Goal: Task Accomplishment & Management: Use online tool/utility

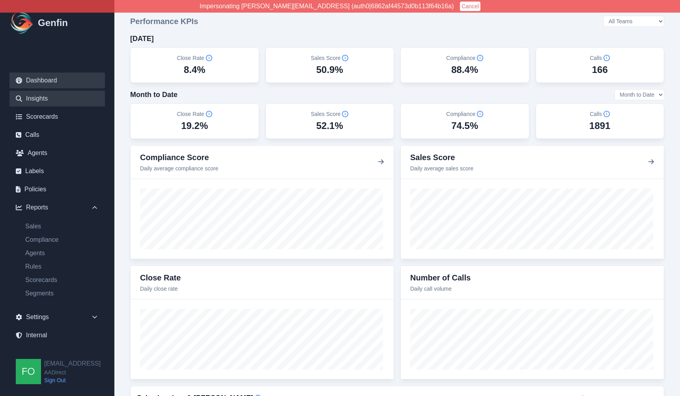
click at [60, 98] on link "Insights" at bounding box center [56, 99] width 95 height 16
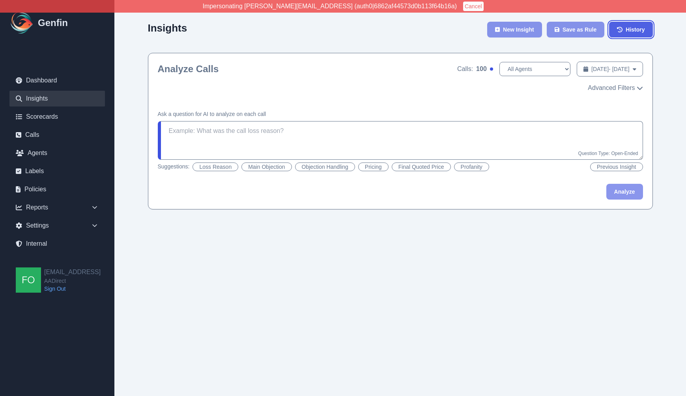
click at [635, 29] on span "History" at bounding box center [634, 30] width 19 height 8
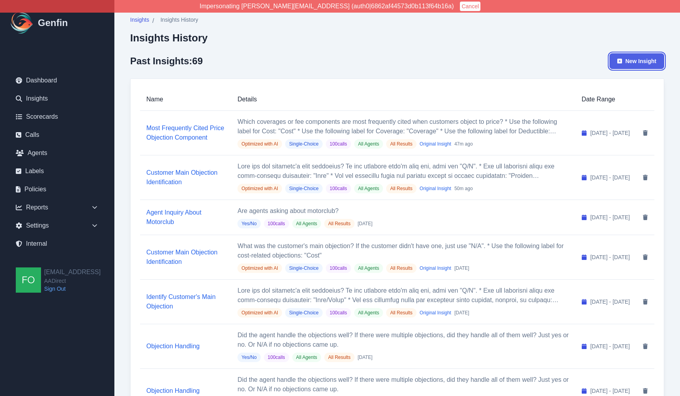
click at [647, 59] on span "New Insight" at bounding box center [640, 61] width 31 height 8
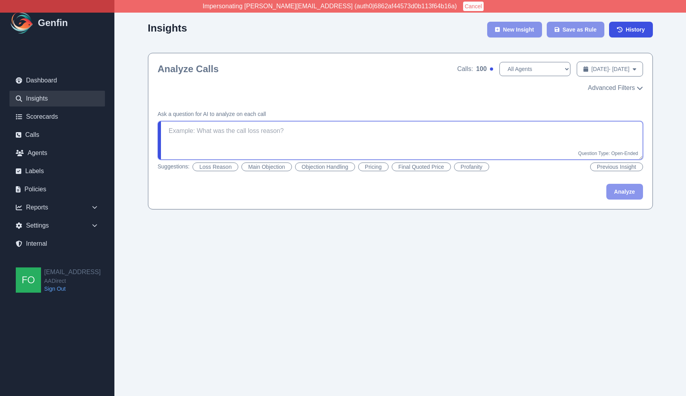
click at [397, 140] on textarea at bounding box center [400, 140] width 485 height 39
click at [613, 85] on span "Advanced Filters" at bounding box center [610, 87] width 47 height 9
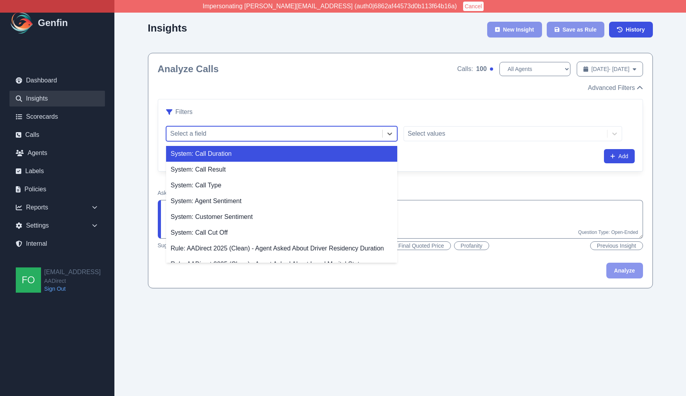
click at [339, 128] on div at bounding box center [274, 133] width 208 height 11
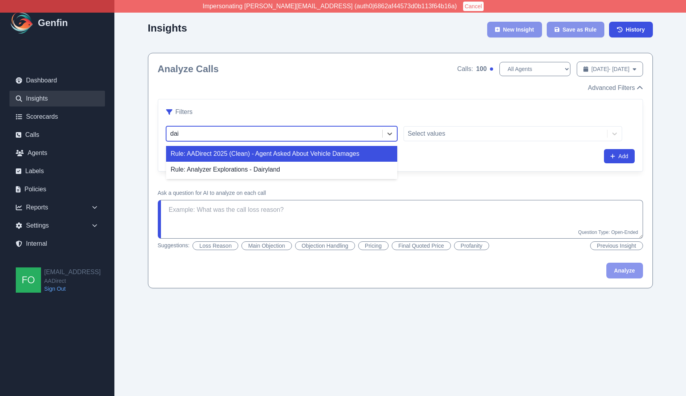
type input "dair"
click at [310, 151] on div "Rule: Analyzer Explorations - Dairyland" at bounding box center [281, 154] width 231 height 16
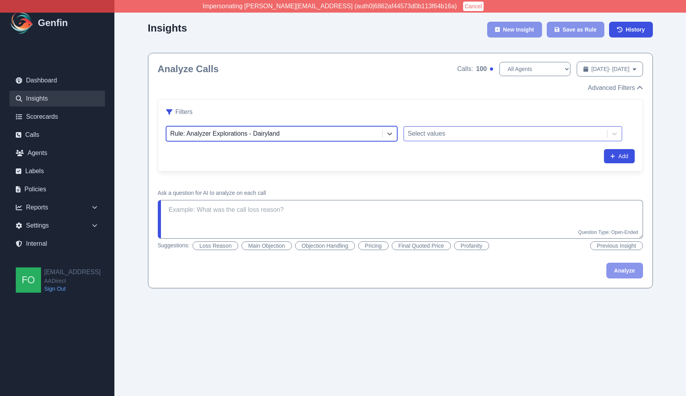
click at [435, 131] on div at bounding box center [505, 133] width 195 height 11
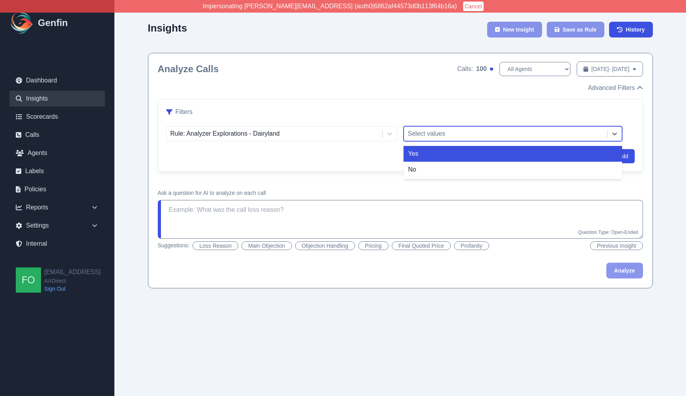
click at [435, 153] on div "Yes" at bounding box center [512, 154] width 218 height 16
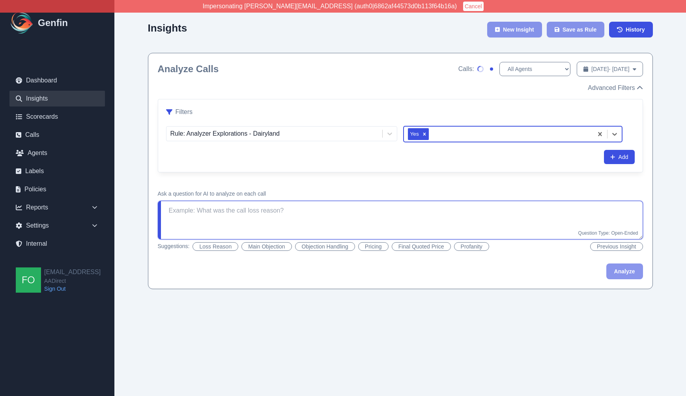
click at [298, 214] on textarea at bounding box center [400, 220] width 485 height 39
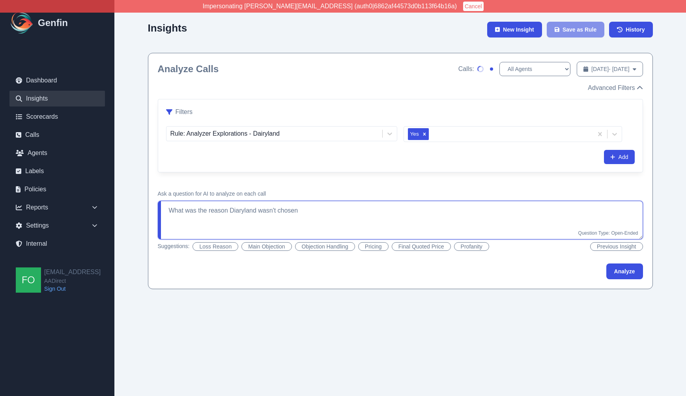
type textarea "What was the reason Diaryland wasn't chosen?"
click at [299, 222] on textarea at bounding box center [400, 220] width 485 height 39
click at [559, 214] on textarea "If Dairyland wasn't chosen, what was the reason Dairyland wasn't chosen?" at bounding box center [400, 220] width 485 height 39
click at [630, 271] on button "Analyze" at bounding box center [624, 271] width 37 height 16
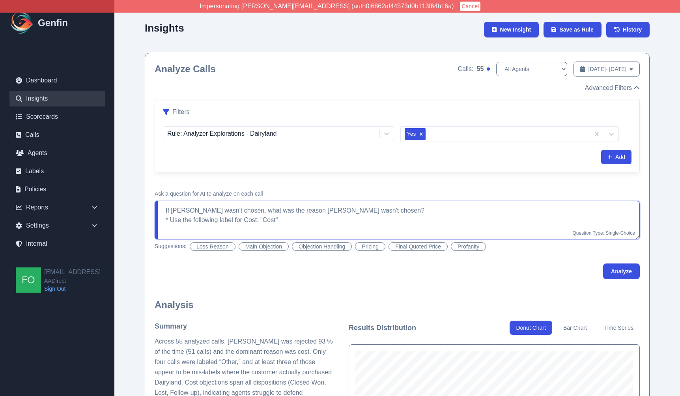
click at [392, 217] on textarea "If Dairyland wasn't chosen, what was the reason Dairyland wasn't chosen? * Use …" at bounding box center [397, 220] width 485 height 39
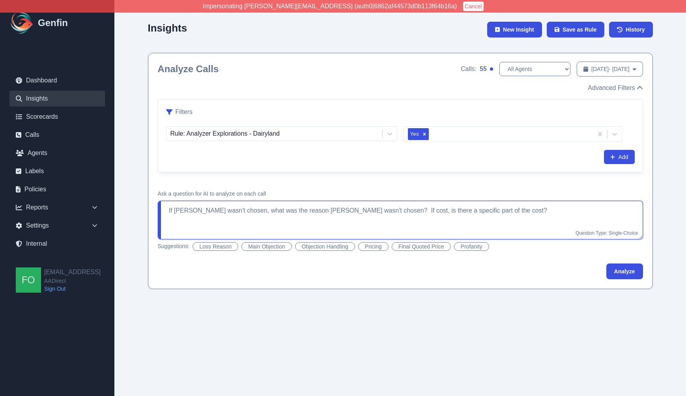
click at [399, 212] on textarea "If Dairyland wasn't chosen, what was the reason Dairyland wasn't chosen? If cos…" at bounding box center [400, 220] width 485 height 39
click at [620, 271] on button "Analyze" at bounding box center [624, 271] width 37 height 16
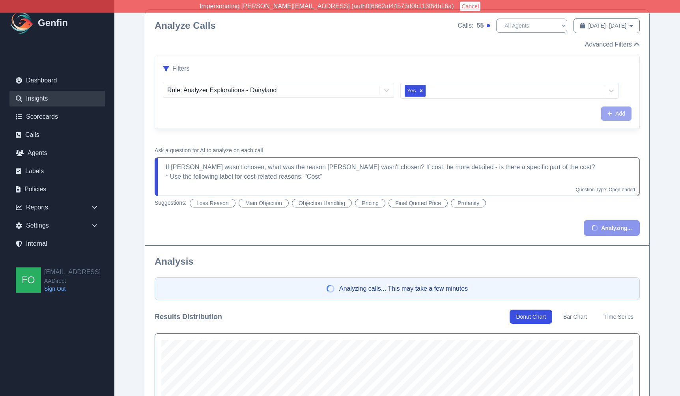
scroll to position [42, 0]
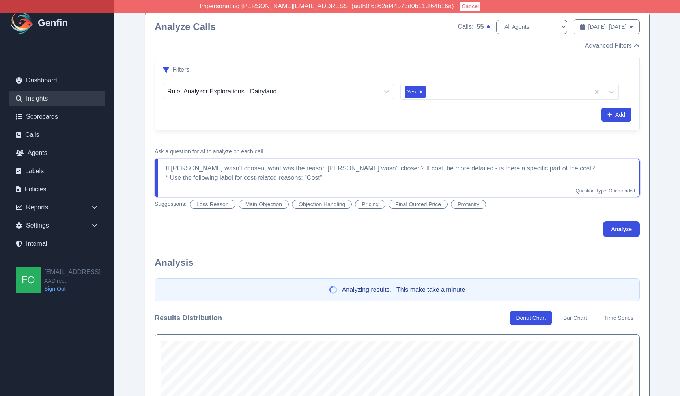
click at [363, 180] on textarea "If Dairyland wasn't chosen, what was the reason Dairyland wasn't chosen? If cos…" at bounding box center [397, 177] width 485 height 39
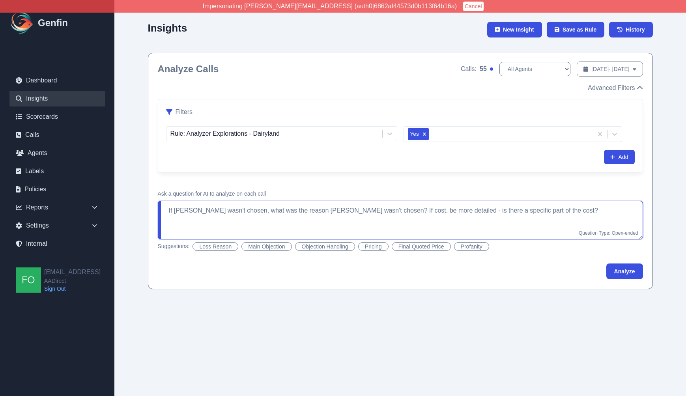
type textarea "If Dairyland wasn't chosen, what was the reason Dairyland wasn't chosen? If cos…"
click at [598, 71] on span "Oct 1, 2025 - Oct 8, 2025" at bounding box center [610, 69] width 38 height 8
select select "9"
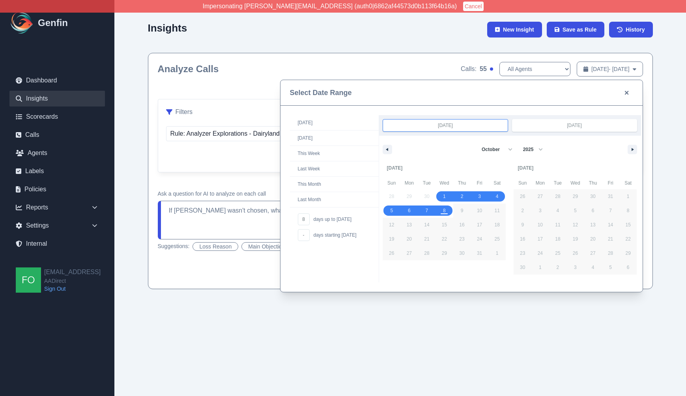
click at [665, 88] on div at bounding box center [343, 198] width 686 height 396
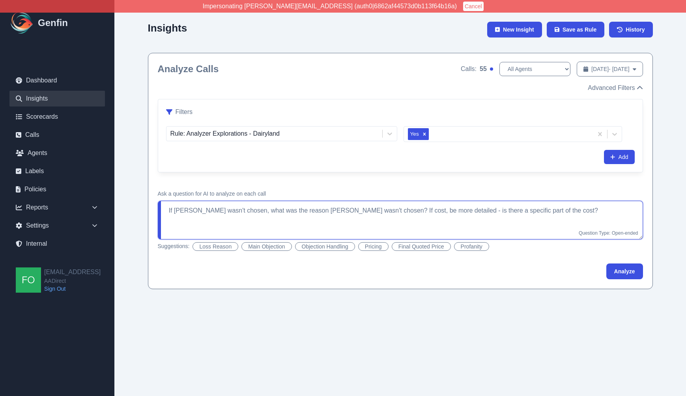
click at [573, 212] on textarea "If Dairyland wasn't chosen, what was the reason Dairyland wasn't chosen? If cos…" at bounding box center [400, 220] width 485 height 39
click at [567, 211] on textarea "If Dairyland wasn't chosen, what was the reason Dairyland wasn't chosen? If cos…" at bounding box center [400, 220] width 485 height 39
click at [622, 271] on button "Analyze" at bounding box center [624, 271] width 37 height 16
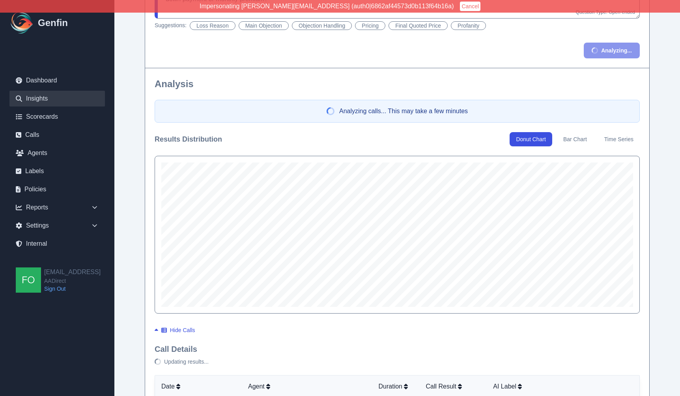
scroll to position [222, 0]
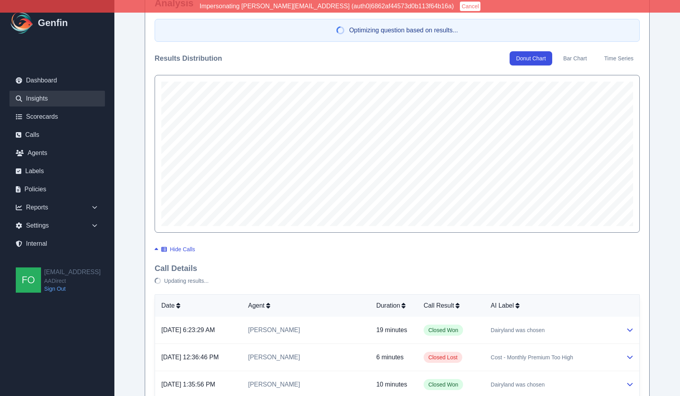
type textarea "If Dairyland wasn't chosen, what was the reason Dairyland wasn't chosen? If cos…"
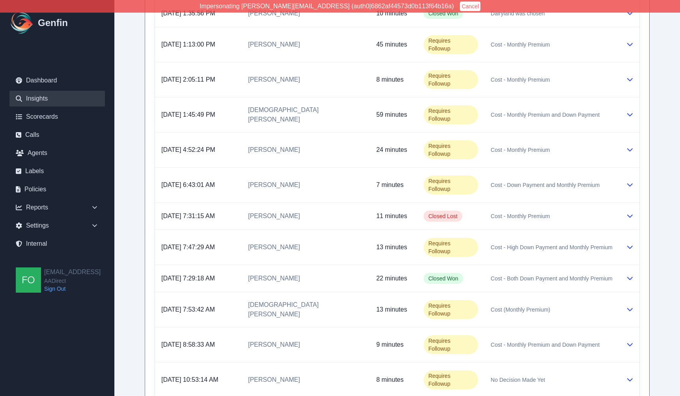
scroll to position [0, 0]
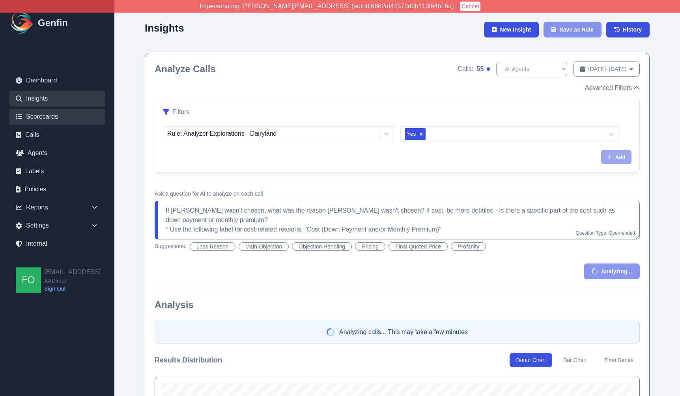
click at [50, 117] on link "Scorecards" at bounding box center [56, 117] width 95 height 16
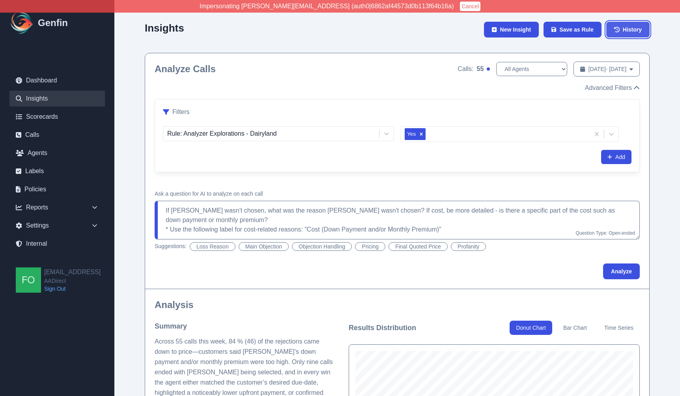
click at [620, 33] on link "History" at bounding box center [627, 30] width 43 height 16
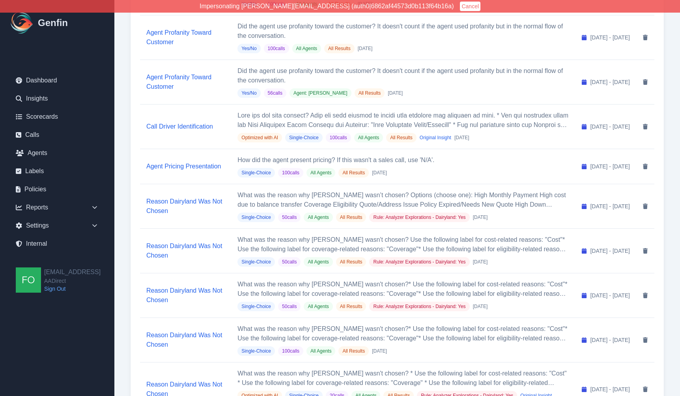
scroll to position [552, 0]
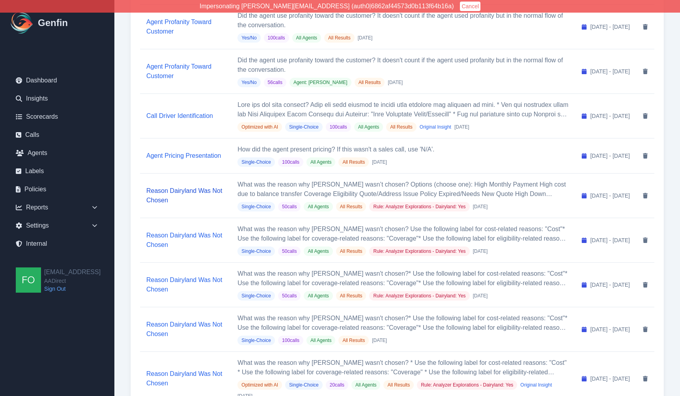
click at [173, 187] on link "Reason Dairyland Was Not Chosen" at bounding box center [184, 195] width 76 height 16
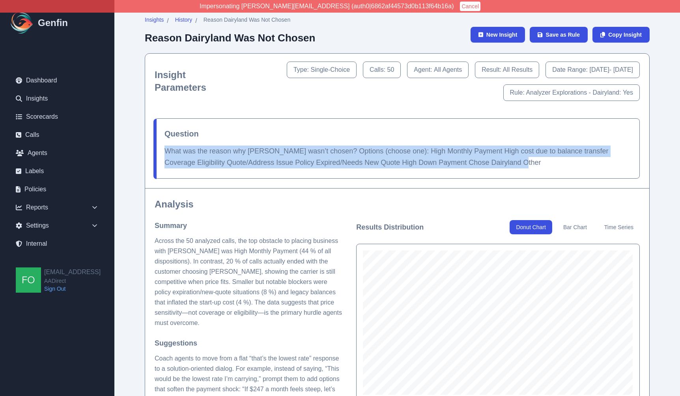
drag, startPoint x: 531, startPoint y: 164, endPoint x: 166, endPoint y: 150, distance: 365.3
click at [166, 150] on p "What was the reason why Dairyland wasn’t chosen? Options (choose one): High Mon…" at bounding box center [396, 156] width 465 height 23
copy p "What was the reason why Dairyland wasn’t chosen? Options (choose one): High Mon…"
click at [208, 142] on div "Question What was the reason why Dairyland wasn’t chosen? Options (choose one):…" at bounding box center [397, 148] width 485 height 60
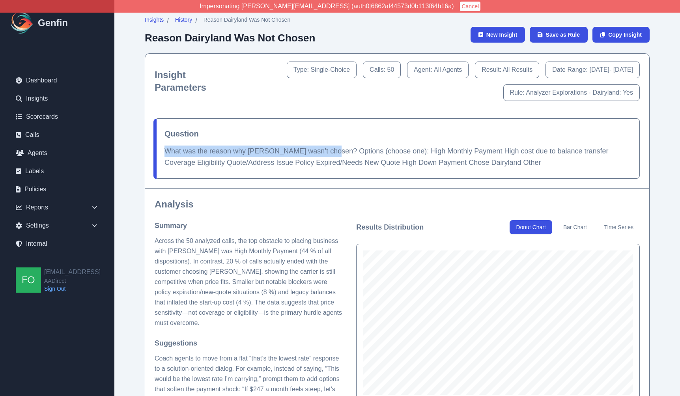
drag, startPoint x: 329, startPoint y: 149, endPoint x: 165, endPoint y: 152, distance: 164.4
click at [165, 152] on p "What was the reason why Dairyland wasn’t chosen? Options (choose one): High Mon…" at bounding box center [396, 156] width 465 height 23
copy p "What was the reason why Dairyland wasn’t chosen?"
click at [498, 35] on span "New Insight" at bounding box center [501, 35] width 31 height 8
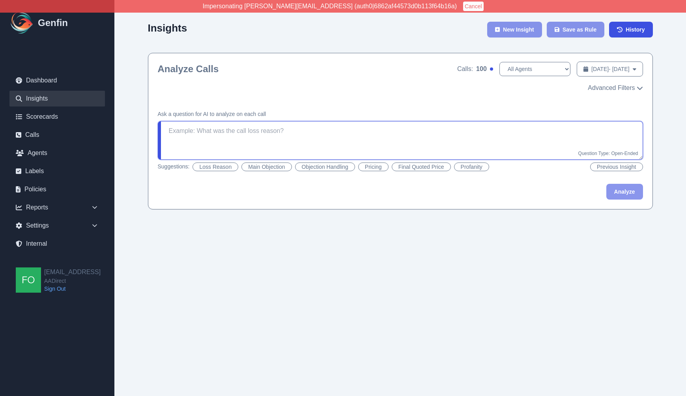
click at [316, 138] on textarea at bounding box center [400, 140] width 485 height 39
paste textarea "What was the reason why Dairyland wasn’t chosen?"
type textarea "What was the reason why Dairyland wasn’t chosen?"
click at [609, 88] on span "Advanced Filters" at bounding box center [610, 87] width 47 height 9
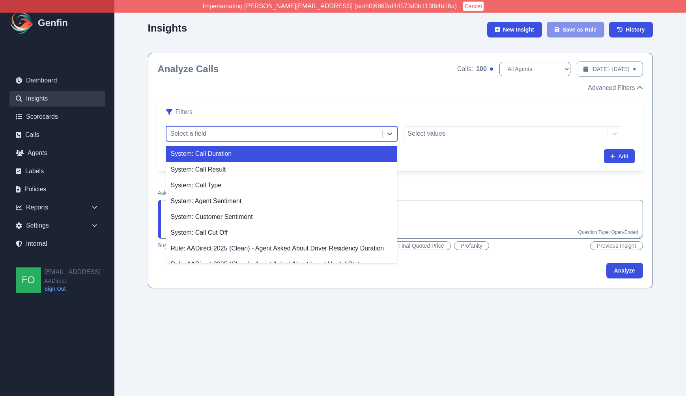
click at [358, 136] on div at bounding box center [274, 133] width 208 height 11
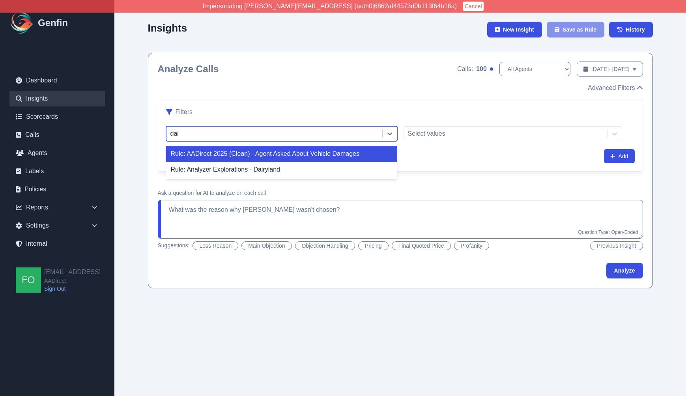
type input "dairy"
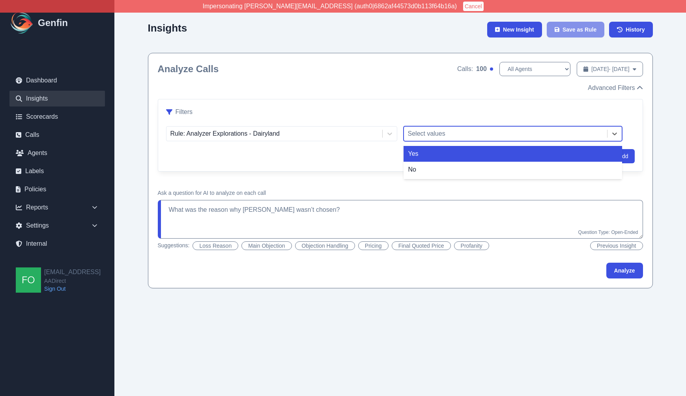
click at [491, 127] on div "Select values" at bounding box center [505, 134] width 203 height 14
click at [467, 154] on div "Yes" at bounding box center [512, 154] width 218 height 16
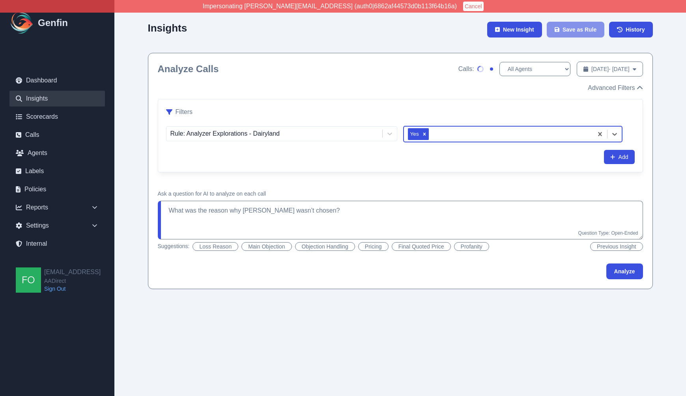
click at [543, 278] on div "Analyze" at bounding box center [400, 271] width 485 height 16
click at [342, 216] on textarea "What was the reason why Dairyland wasn’t chosen?" at bounding box center [400, 220] width 485 height 39
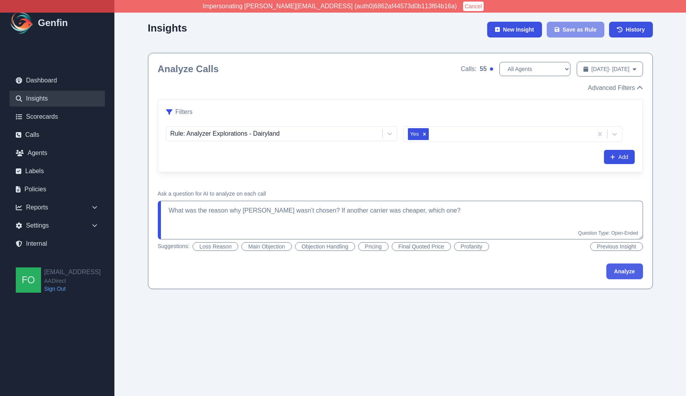
click at [628, 273] on button "Analyze" at bounding box center [624, 271] width 37 height 16
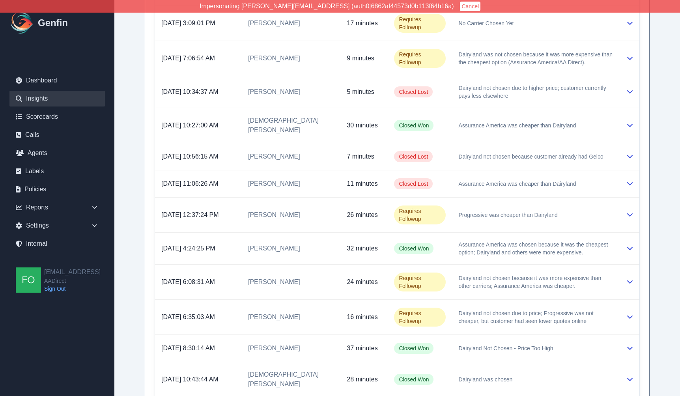
scroll to position [2011, 0]
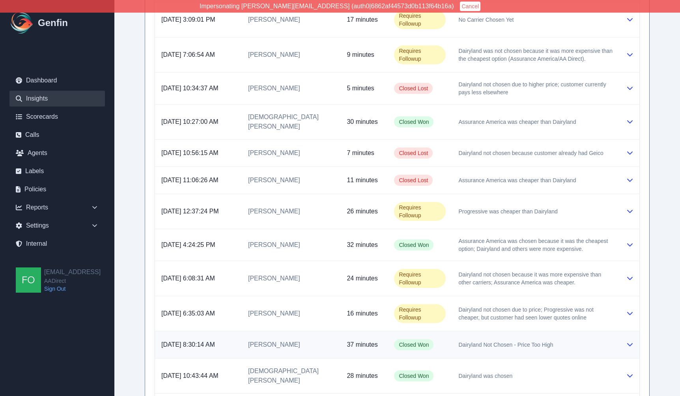
click at [317, 331] on td "Joann Calacuayo" at bounding box center [291, 344] width 99 height 27
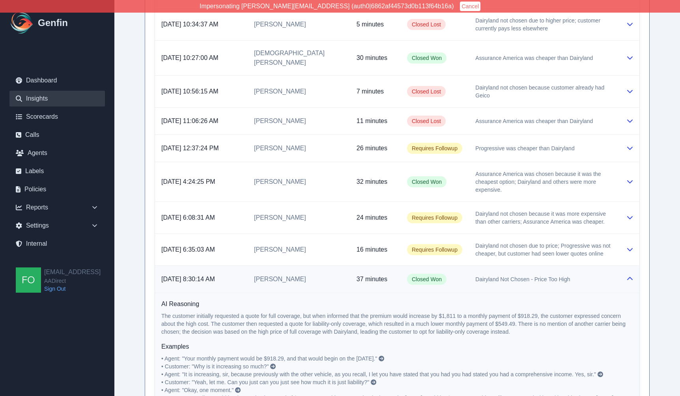
scroll to position [1975, 0]
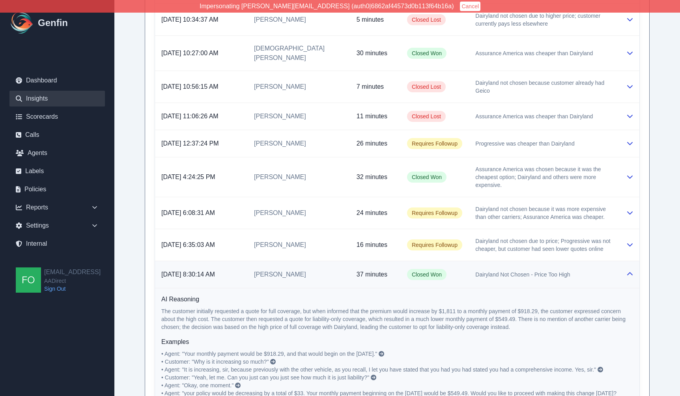
type textarea "What was the reason why Dairyland wasn’t chosen? If another carrier was cheaper…"
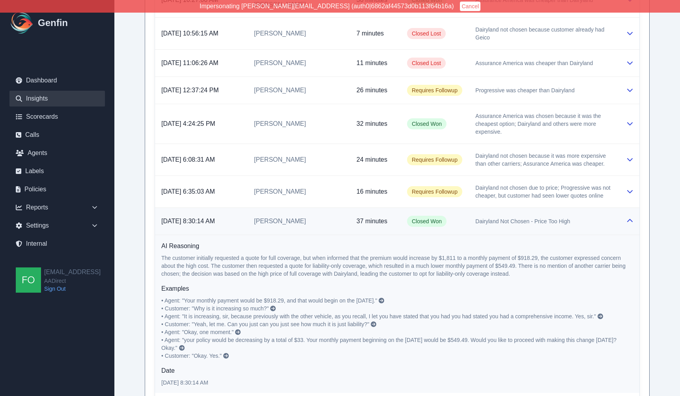
scroll to position [2030, 0]
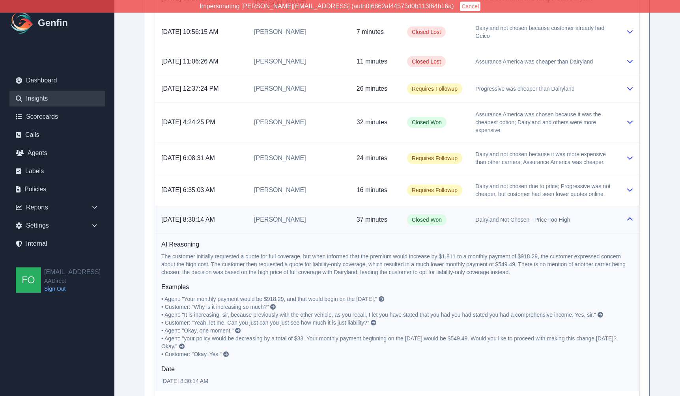
click at [184, 343] on icon at bounding box center [182, 346] width 6 height 6
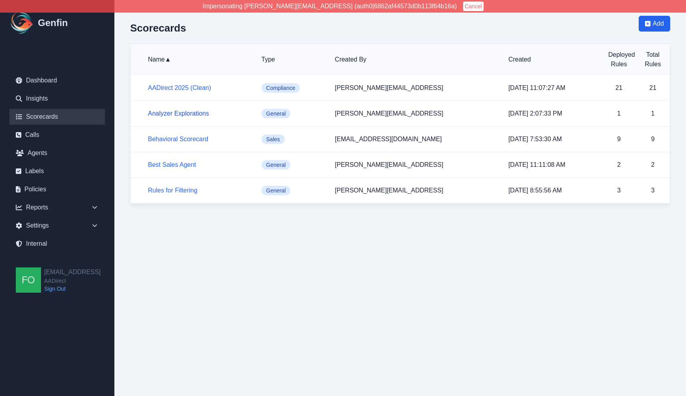
click at [179, 112] on link "Analyzer Explorations" at bounding box center [178, 113] width 61 height 7
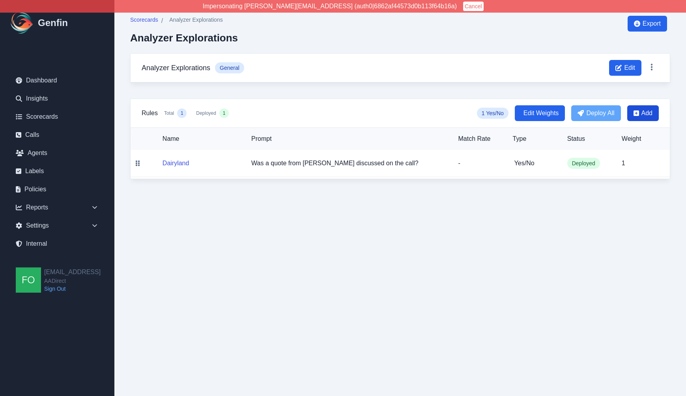
click at [646, 112] on span "Add" at bounding box center [646, 112] width 11 height 9
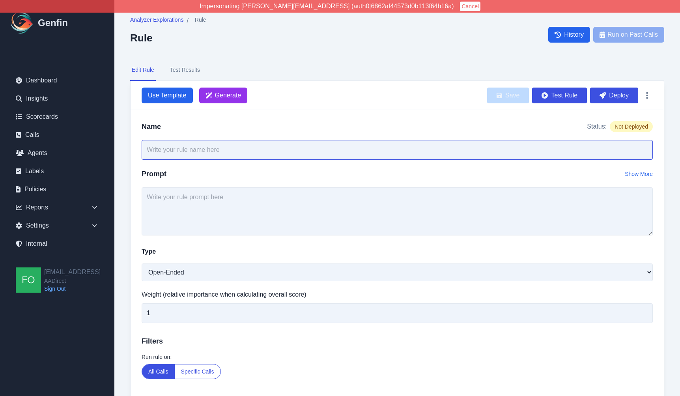
click at [324, 152] on input "text" at bounding box center [397, 150] width 511 height 20
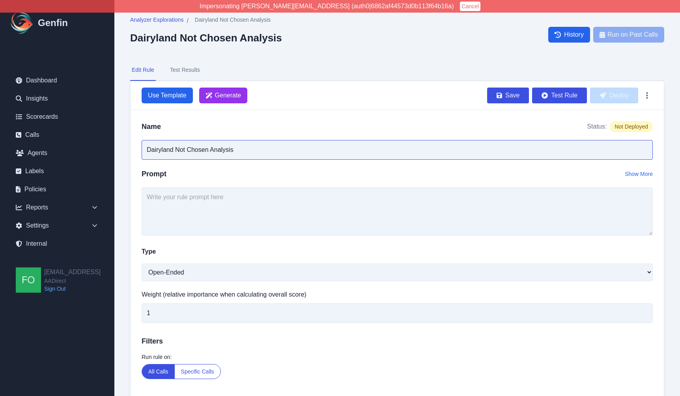
type input "Dairyland Not Chosen Analysis"
click at [316, 212] on textarea at bounding box center [397, 211] width 511 height 48
click at [296, 211] on textarea at bounding box center [397, 211] width 511 height 48
click at [282, 214] on textarea at bounding box center [397, 211] width 511 height 48
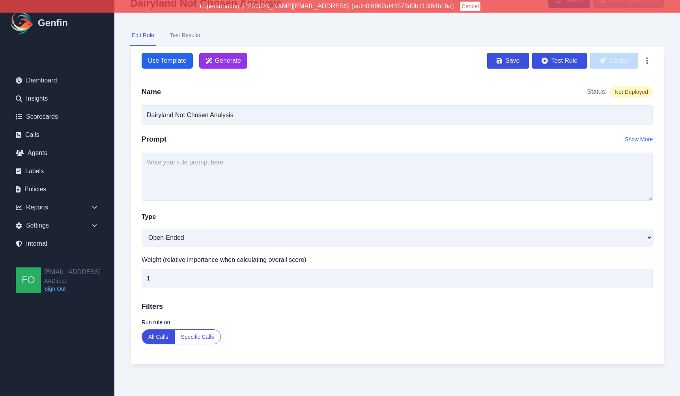
click at [211, 332] on button "Specific Calls" at bounding box center [198, 337] width 46 height 14
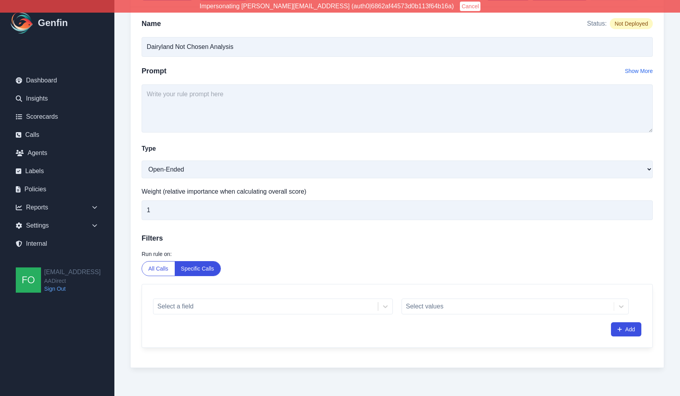
scroll to position [107, 0]
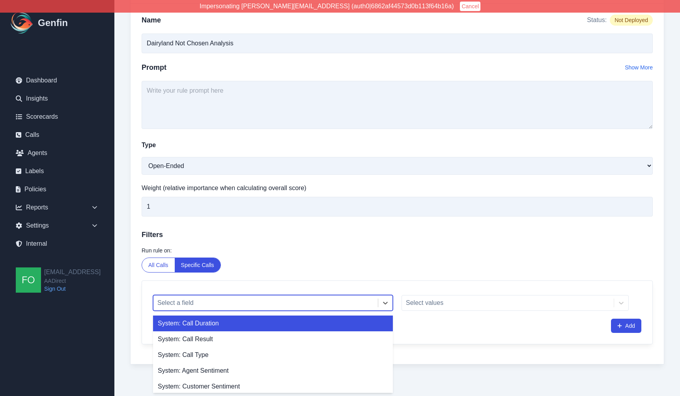
click at [288, 296] on div "Select a field" at bounding box center [265, 303] width 224 height 14
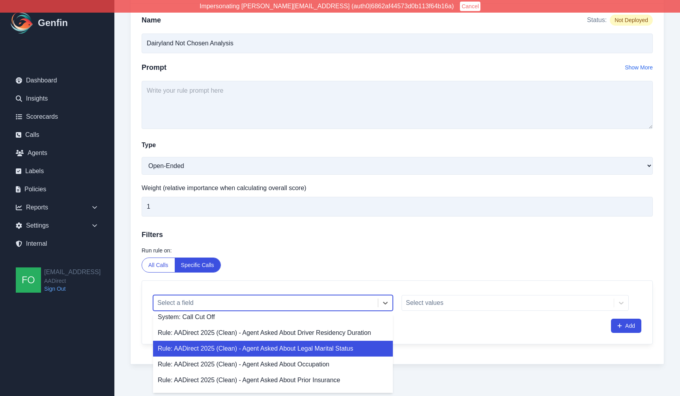
scroll to position [86, 0]
type input "a"
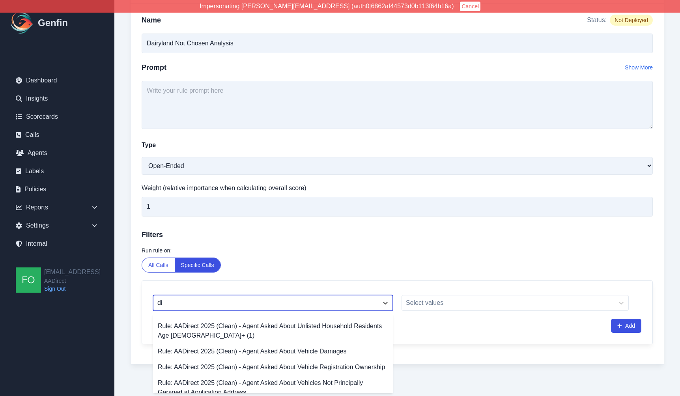
scroll to position [0, 0]
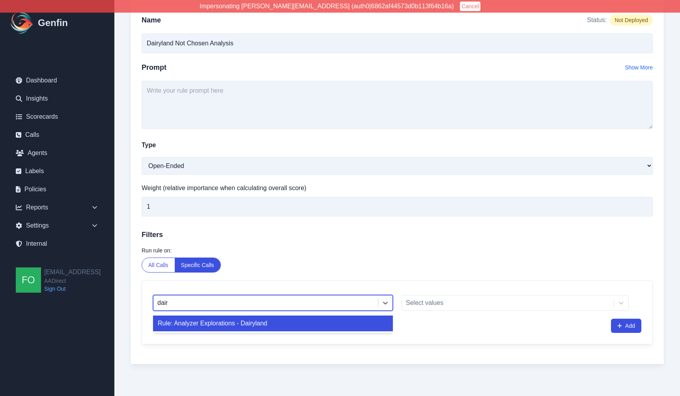
type input "dairy"
click at [316, 324] on div "Rule: Analyzer Explorations - Dairyland" at bounding box center [273, 323] width 240 height 16
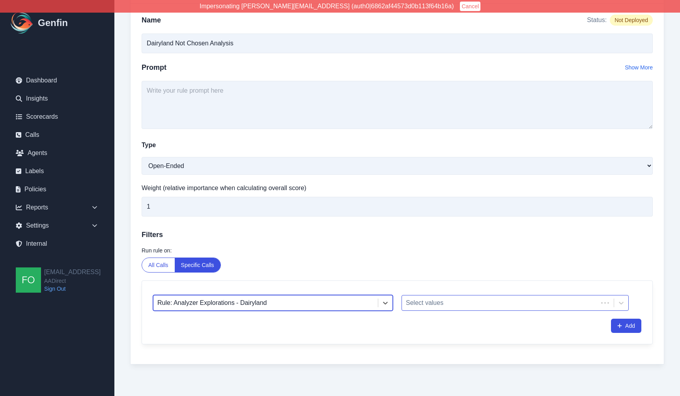
click at [453, 300] on div at bounding box center [500, 302] width 188 height 11
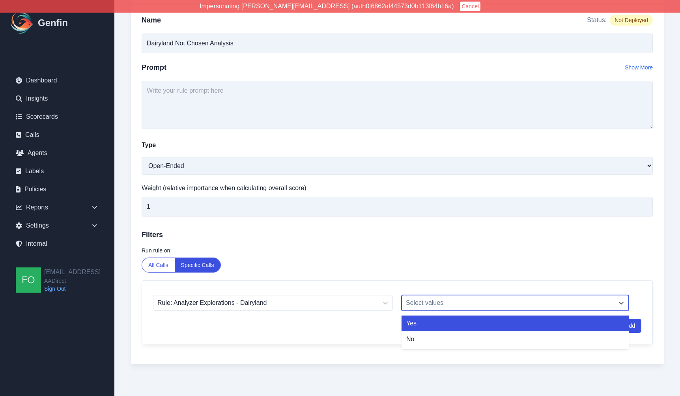
click at [470, 329] on div "Yes" at bounding box center [514, 323] width 227 height 16
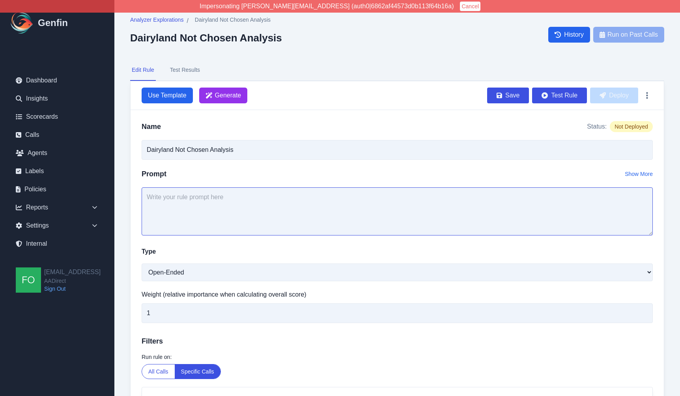
click at [309, 216] on textarea at bounding box center [397, 211] width 511 height 48
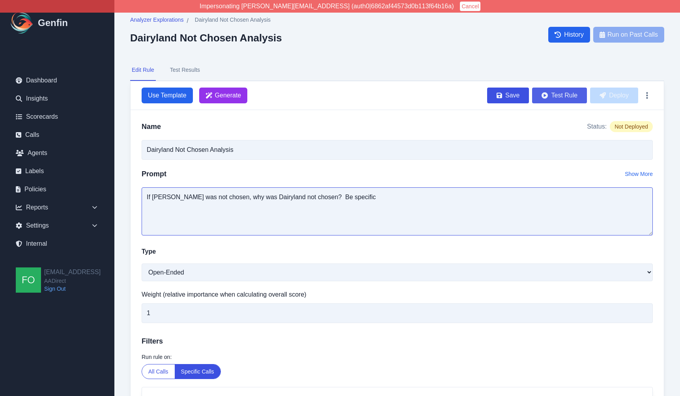
type textarea "If Dairyland was not chosen, why was Dairyland not chosen? Be specific"
click at [566, 93] on button "Test Rule" at bounding box center [559, 96] width 55 height 16
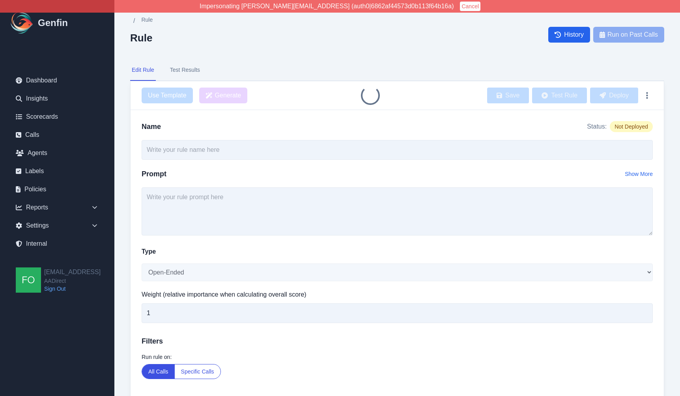
type input "Dairyland Not Chosen Analysis"
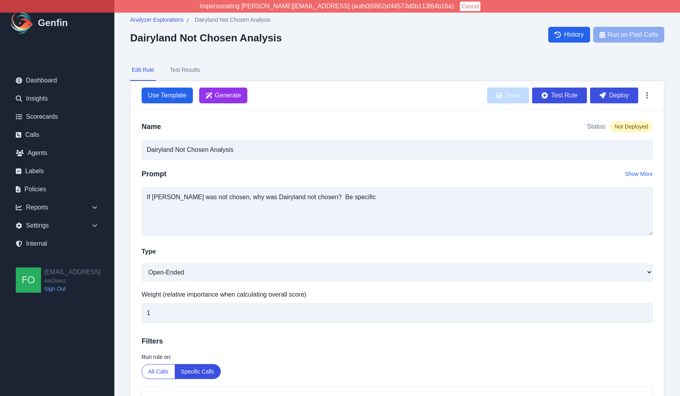
click at [192, 71] on button "Test Results" at bounding box center [184, 70] width 33 height 21
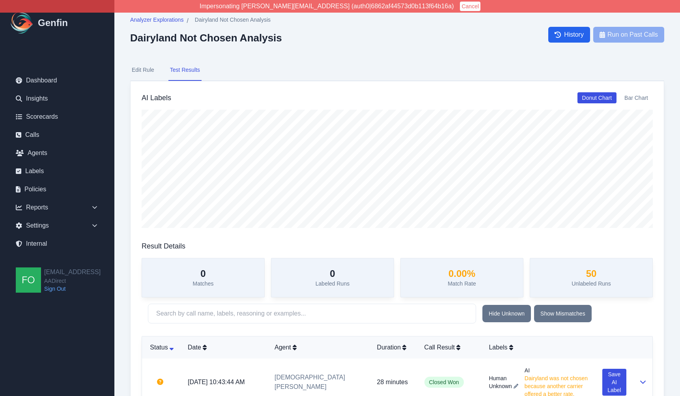
click at [140, 69] on button "Edit Rule" at bounding box center [143, 70] width 26 height 21
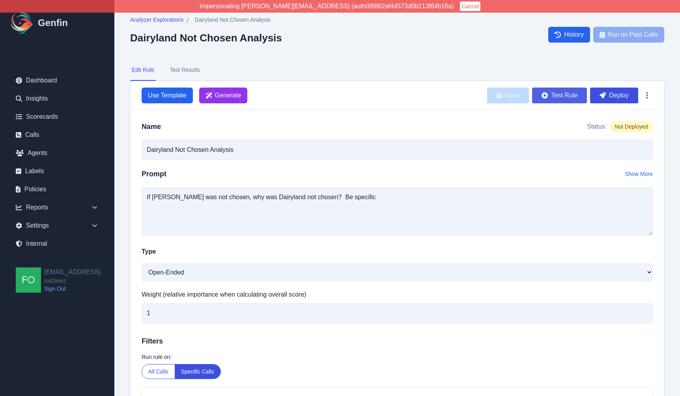
click at [566, 96] on button "Test Rule" at bounding box center [559, 96] width 55 height 16
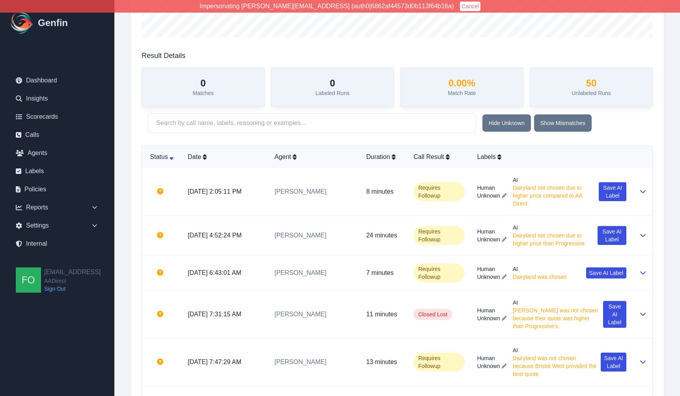
scroll to position [231, 0]
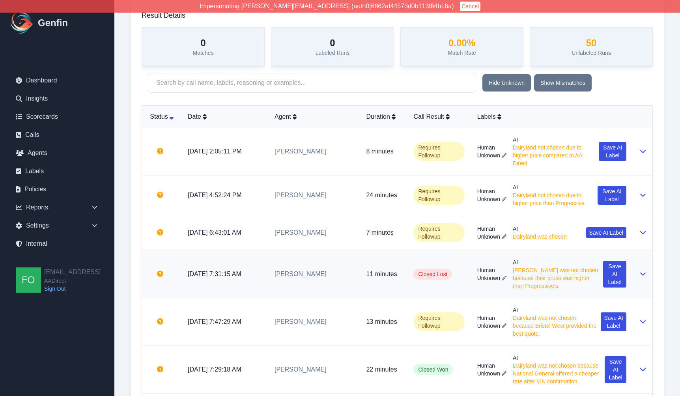
click at [407, 280] on td "Closed Lost" at bounding box center [438, 274] width 63 height 48
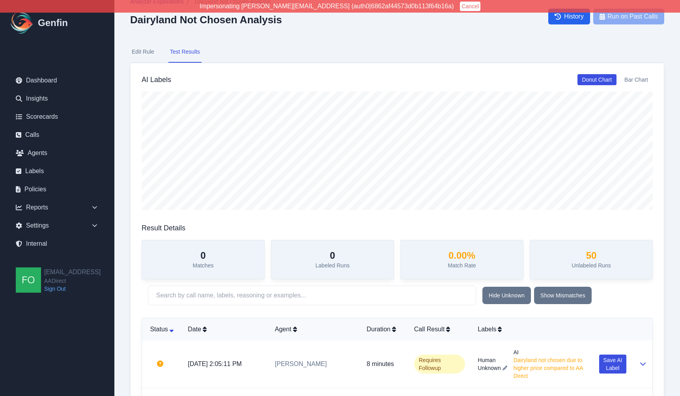
scroll to position [0, 0]
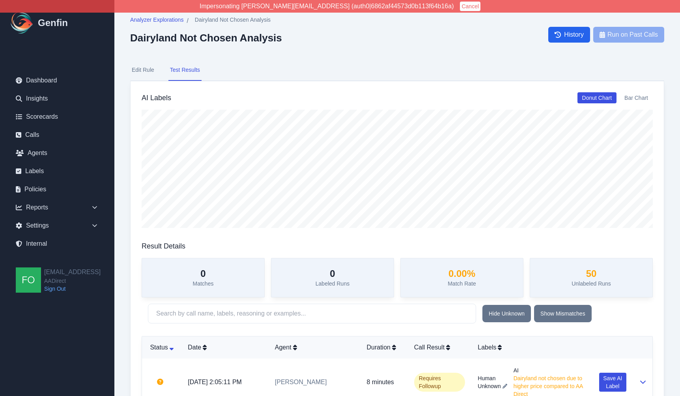
click at [147, 68] on button "Edit Rule" at bounding box center [143, 70] width 26 height 21
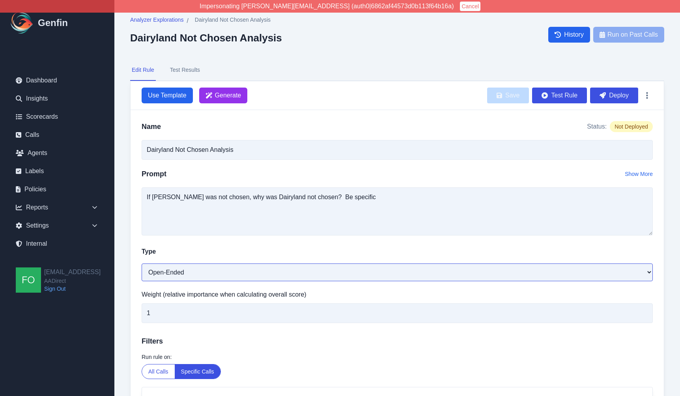
click at [222, 274] on select "Open-Ended Score Yes/No Single-Choice Number" at bounding box center [397, 272] width 511 height 18
select select "Single-Choice"
click at [142, 263] on select "Open-Ended Score Yes/No Single-Choice Number" at bounding box center [397, 272] width 511 height 18
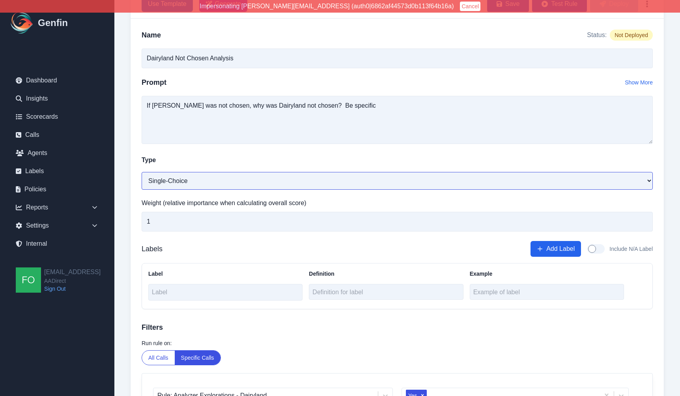
scroll to position [101, 0]
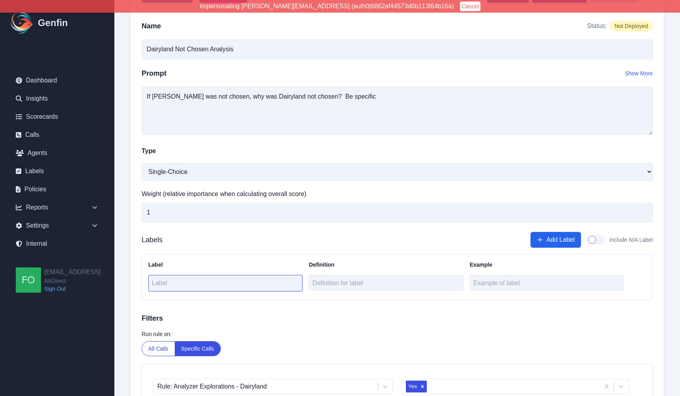
click at [217, 284] on input "text" at bounding box center [225, 283] width 154 height 17
type input "Higher Down Payment"
click at [569, 243] on button "Add Label" at bounding box center [555, 240] width 50 height 16
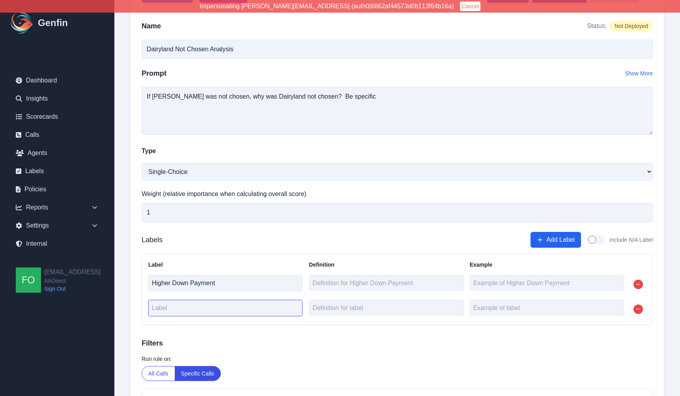
click at [213, 311] on input "text" at bounding box center [225, 308] width 154 height 17
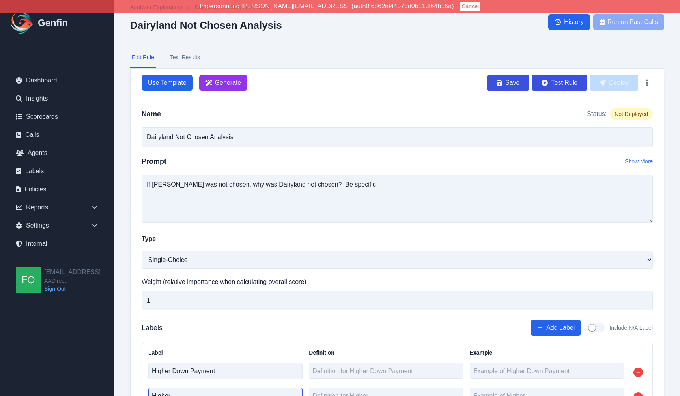
scroll to position [0, 0]
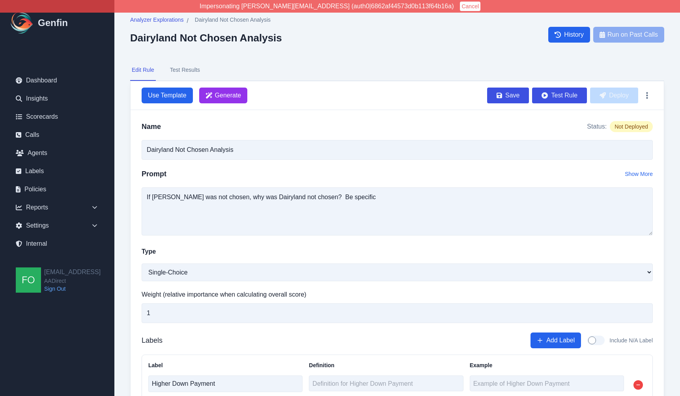
type input "Higher"
click at [188, 72] on button "Test Results" at bounding box center [184, 70] width 33 height 21
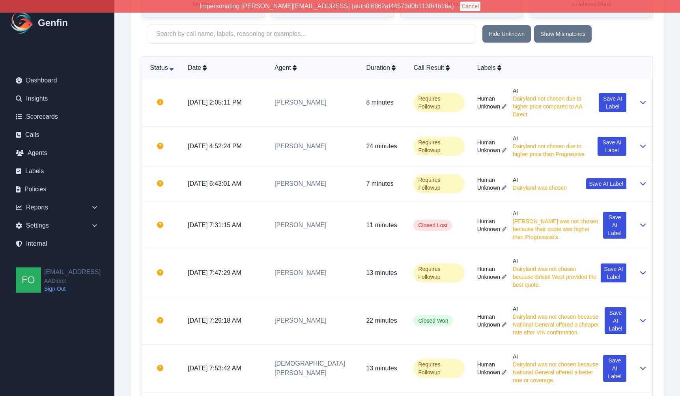
scroll to position [294, 0]
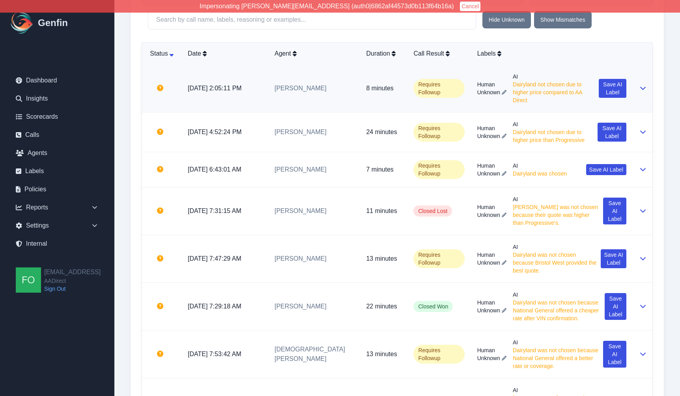
click at [362, 93] on td "8 minutes" at bounding box center [383, 89] width 47 height 48
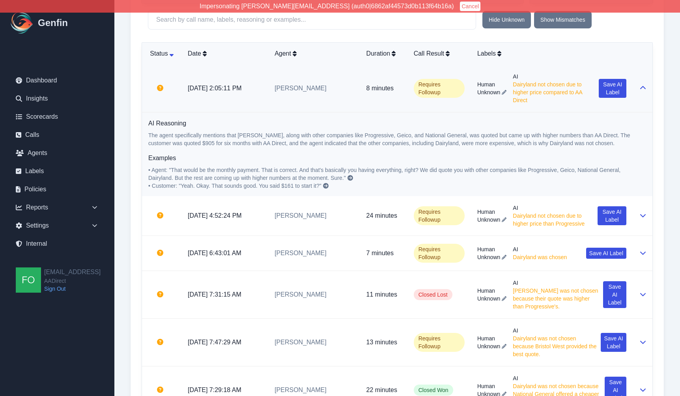
scroll to position [307, 0]
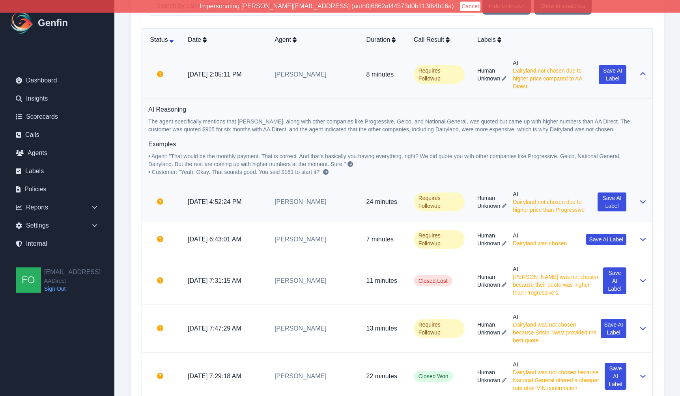
click at [305, 211] on td "Carolina Dimas" at bounding box center [313, 202] width 91 height 40
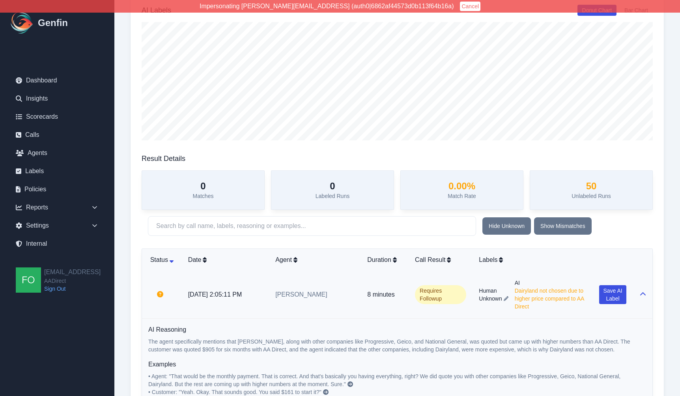
scroll to position [0, 0]
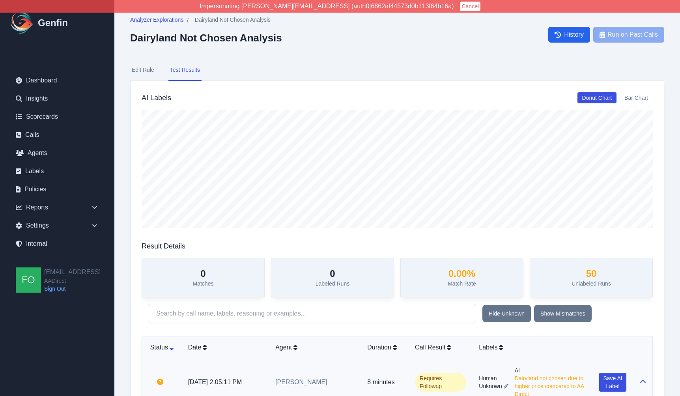
click at [144, 71] on button "Edit Rule" at bounding box center [143, 70] width 26 height 21
select select "Single-Choice"
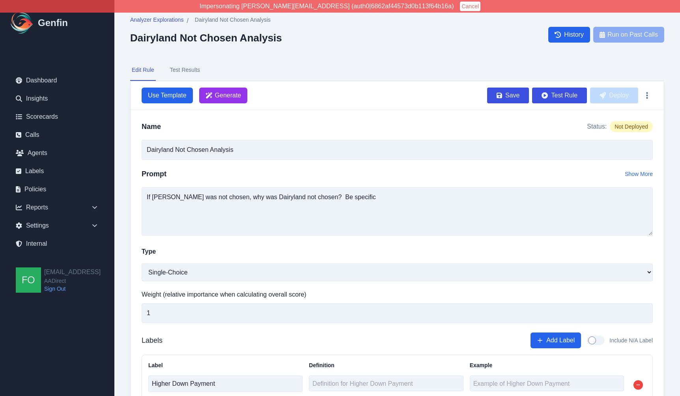
click at [192, 67] on button "Test Results" at bounding box center [184, 70] width 33 height 21
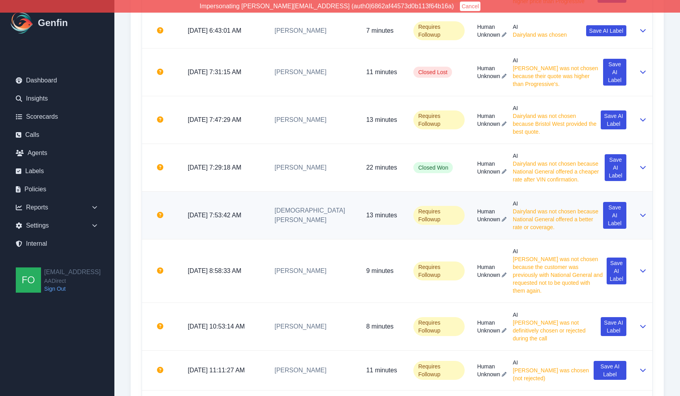
scroll to position [438, 0]
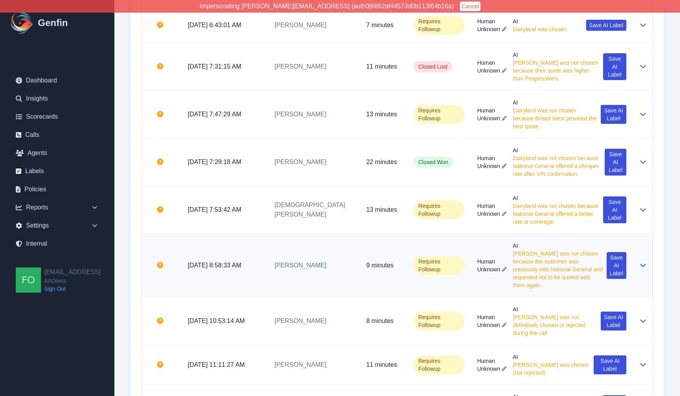
click at [300, 272] on td "Juan Davila" at bounding box center [313, 265] width 91 height 63
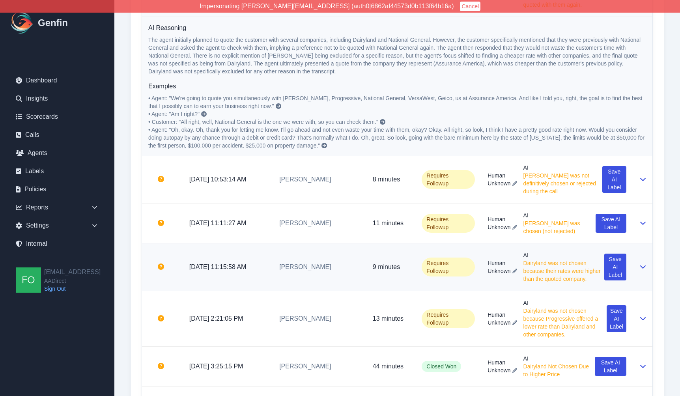
scroll to position [734, 0]
click at [306, 291] on td "Carolina Dimas" at bounding box center [319, 267] width 93 height 48
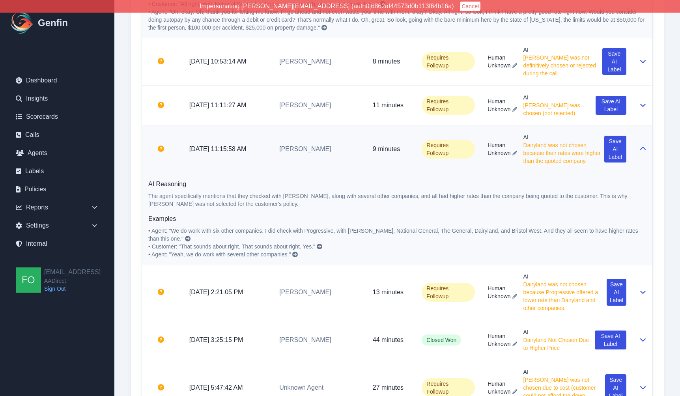
scroll to position [853, 0]
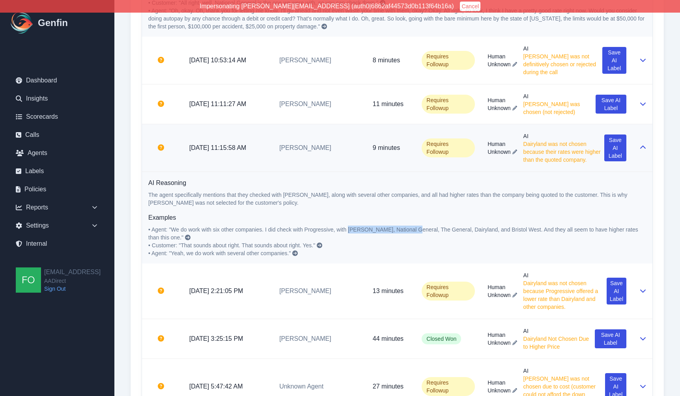
drag, startPoint x: 349, startPoint y: 246, endPoint x: 412, endPoint y: 244, distance: 63.1
click at [412, 240] on span "• Agent: "We do work with six other companies. I did check with Progressive, wi…" at bounding box center [393, 233] width 491 height 14
click at [358, 240] on span "• Agent: "We do work with six other companies. I did check with Progressive, wi…" at bounding box center [393, 233] width 491 height 14
drag, startPoint x: 306, startPoint y: 245, endPoint x: 511, endPoint y: 243, distance: 205.0
click at [511, 240] on span "• Agent: "We do work with six other companies. I did check with Progressive, wi…" at bounding box center [393, 233] width 491 height 14
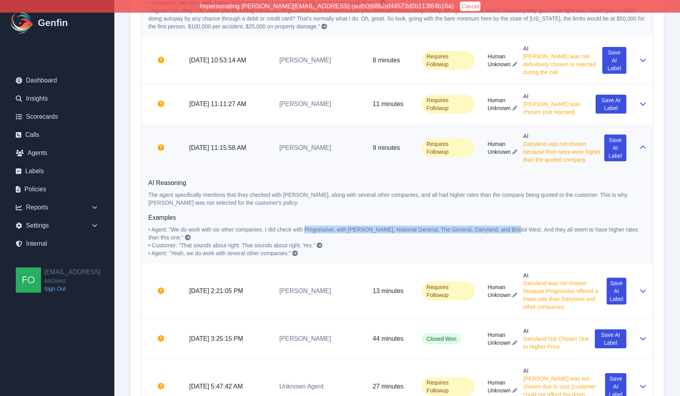
copy span "Progressive, with Geico, National General, The General, Dairyland, and Bristol …"
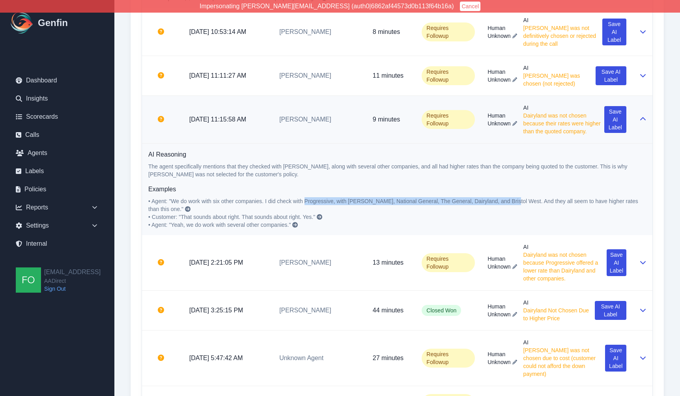
scroll to position [909, 0]
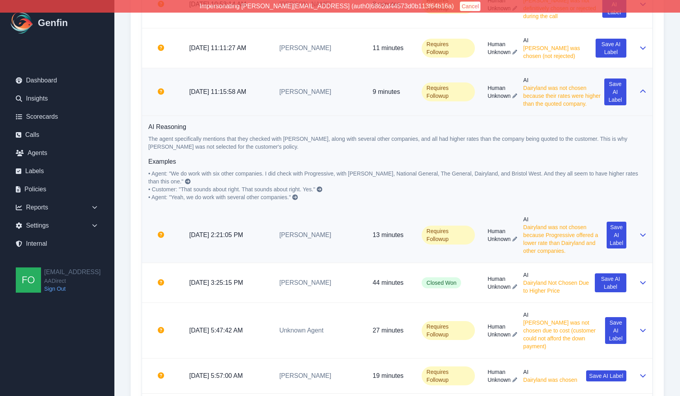
click at [349, 263] on td "Maria Soberon" at bounding box center [319, 235] width 93 height 56
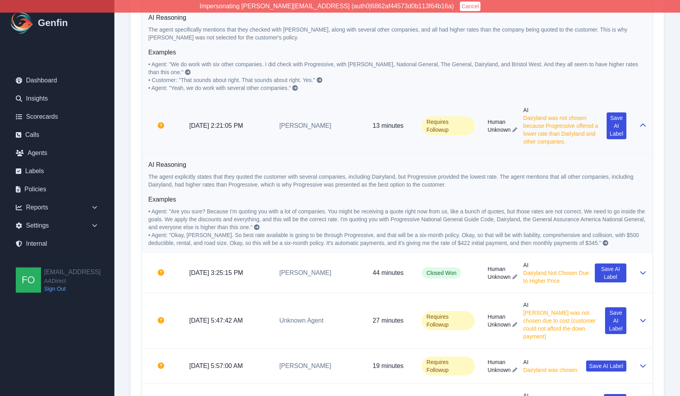
scroll to position [1038, 0]
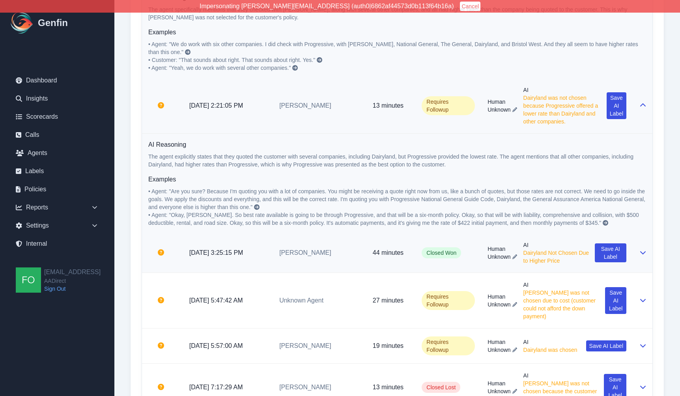
click at [342, 273] on td "Carolina Dimas" at bounding box center [319, 253] width 93 height 40
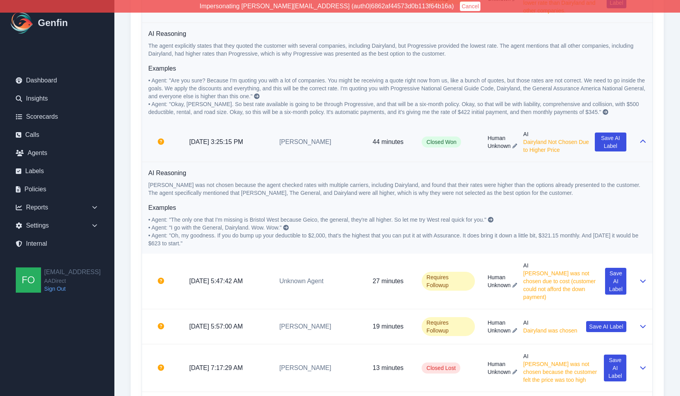
scroll to position [1150, 0]
click at [340, 309] on td "Unknown Agent" at bounding box center [319, 281] width 93 height 56
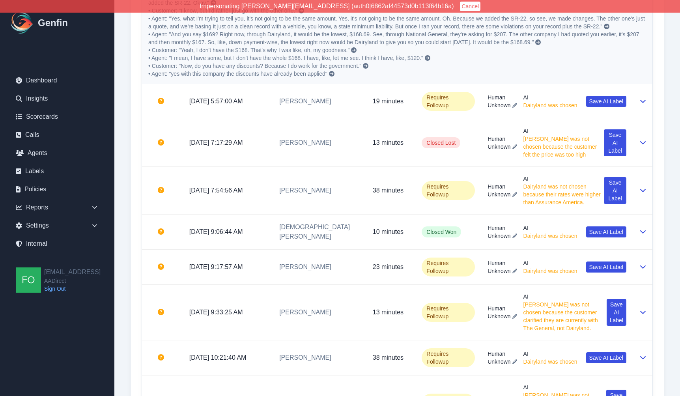
scroll to position [1542, 0]
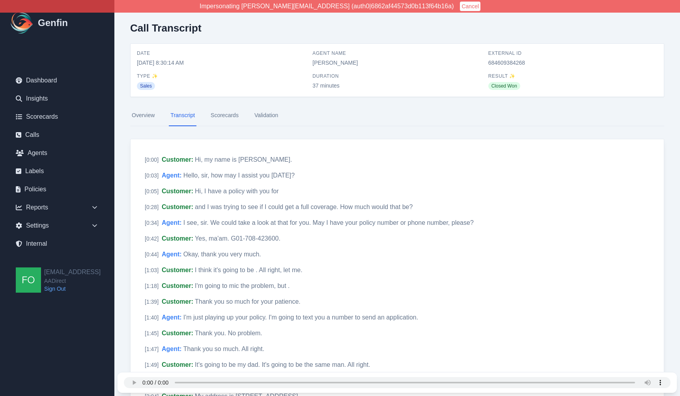
click at [227, 117] on link "Scorecards" at bounding box center [224, 115] width 31 height 21
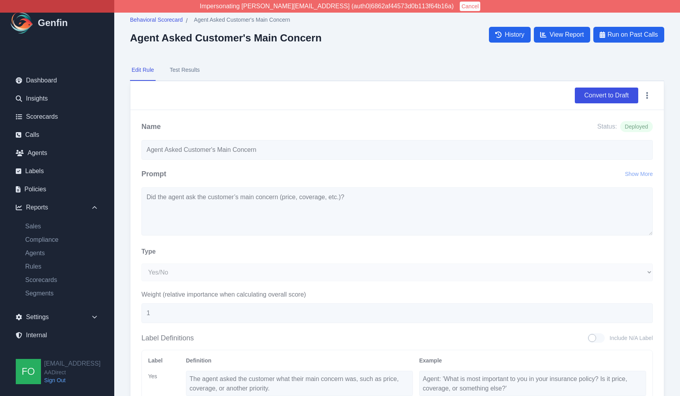
select select "Yes/No"
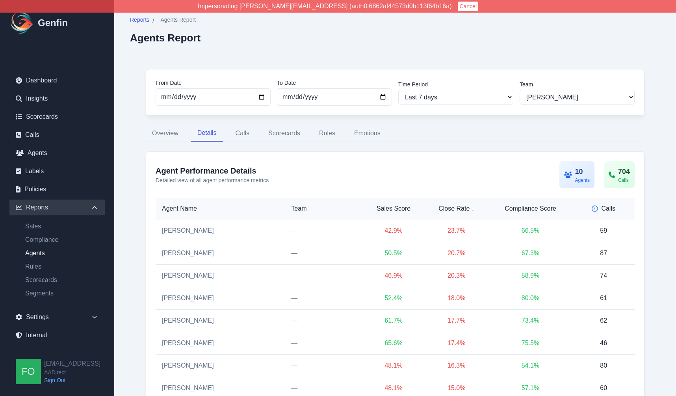
select select "2"
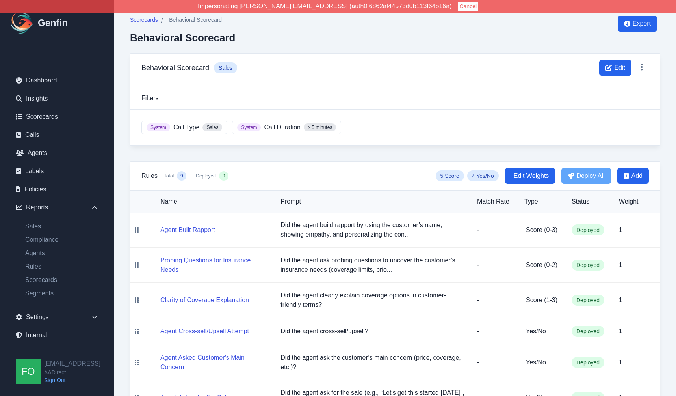
scroll to position [29, 0]
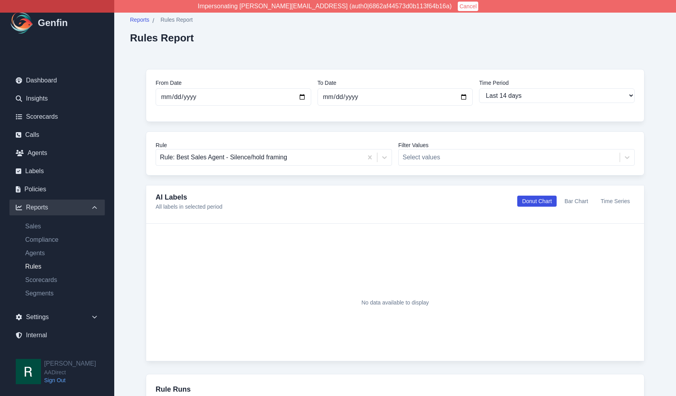
select select "14"
